Goal: Check status

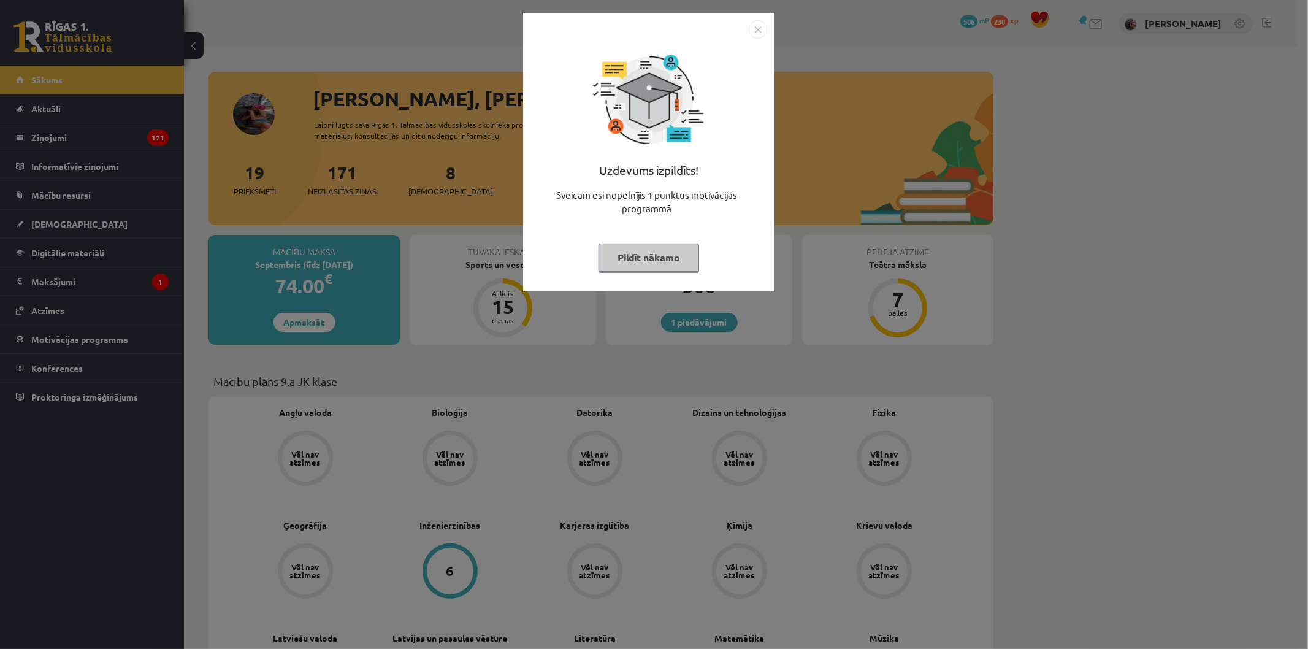
click at [664, 259] on button "Pildīt nākamo" at bounding box center [649, 258] width 101 height 28
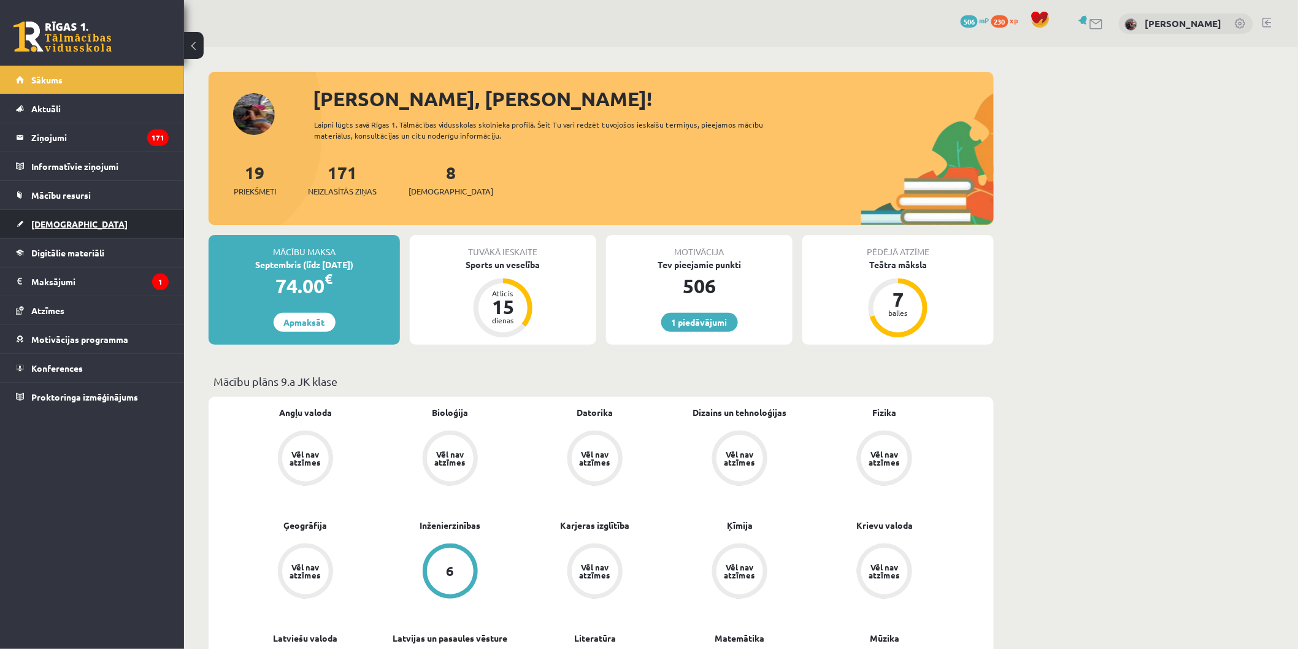
click at [111, 225] on link "[DEMOGRAPHIC_DATA]" at bounding box center [92, 224] width 153 height 28
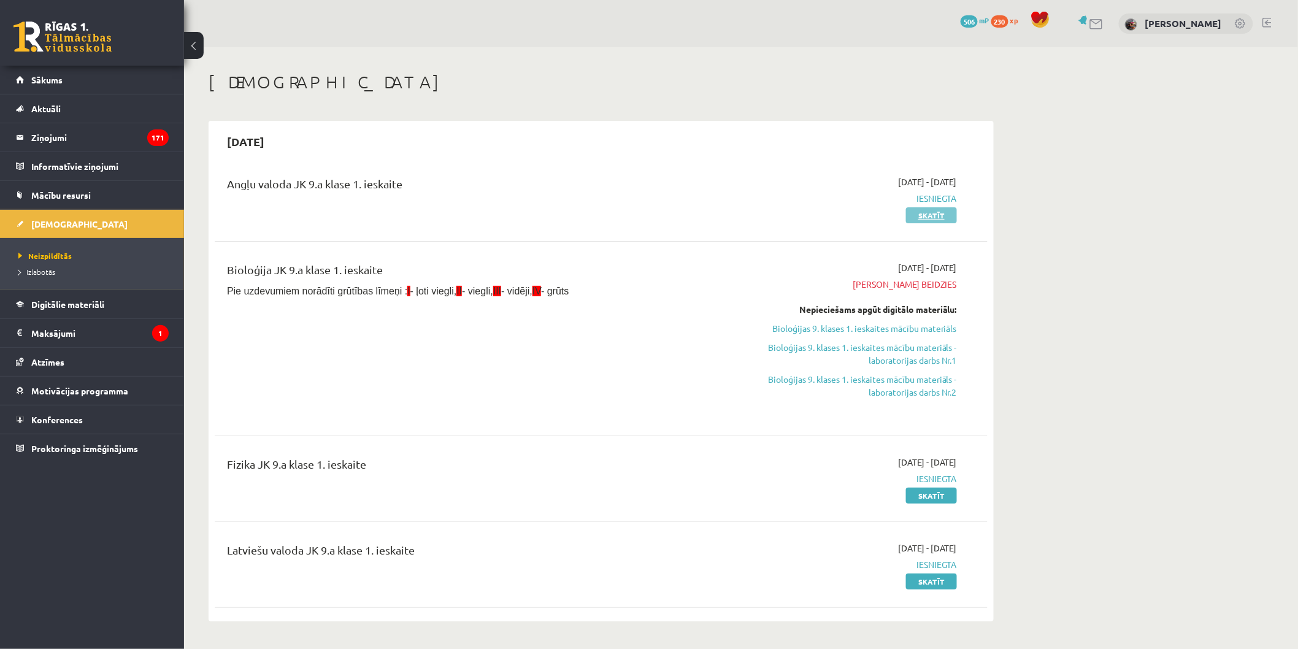
click at [948, 213] on link "Skatīt" at bounding box center [931, 215] width 51 height 16
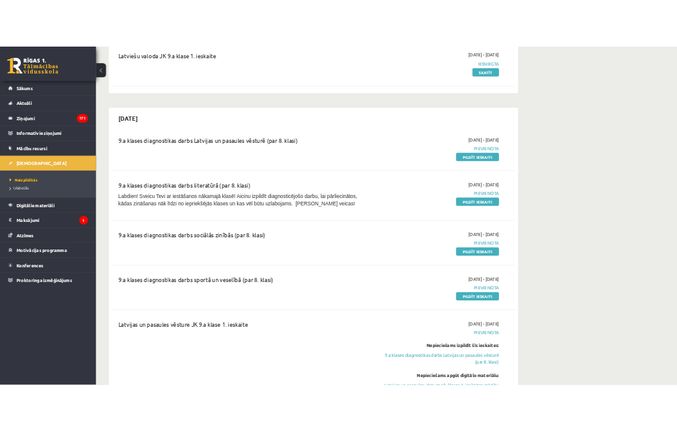
scroll to position [585, 0]
